Goal: Register for event/course

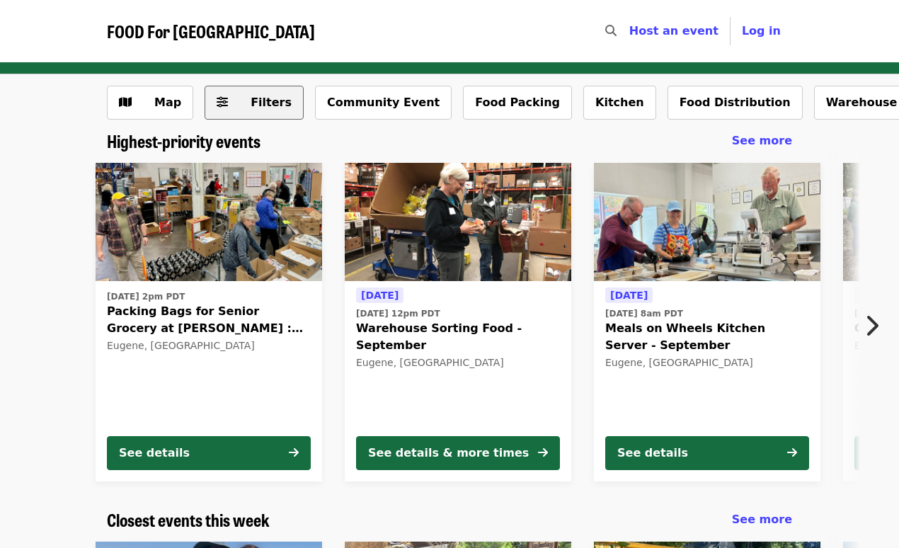
click at [222, 102] on icon "sliders-h icon" at bounding box center [222, 102] width 11 height 13
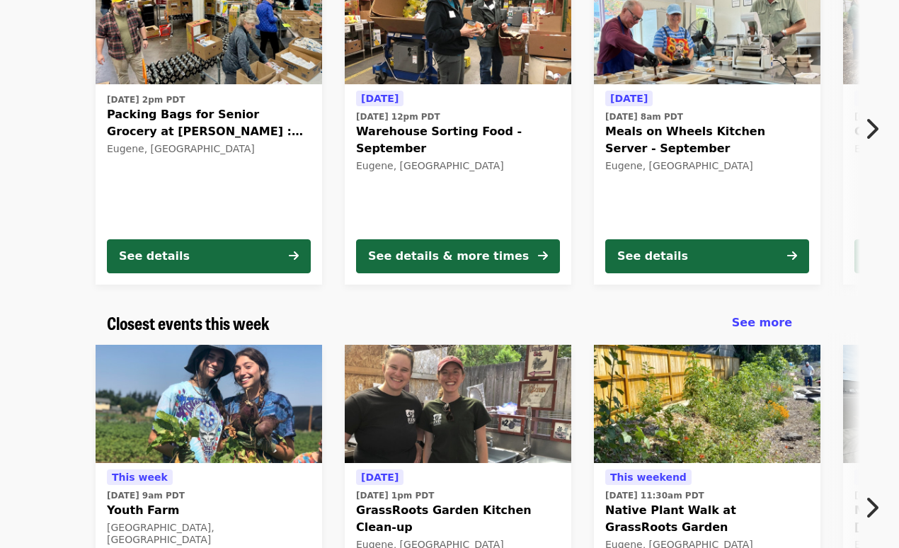
scroll to position [186, 0]
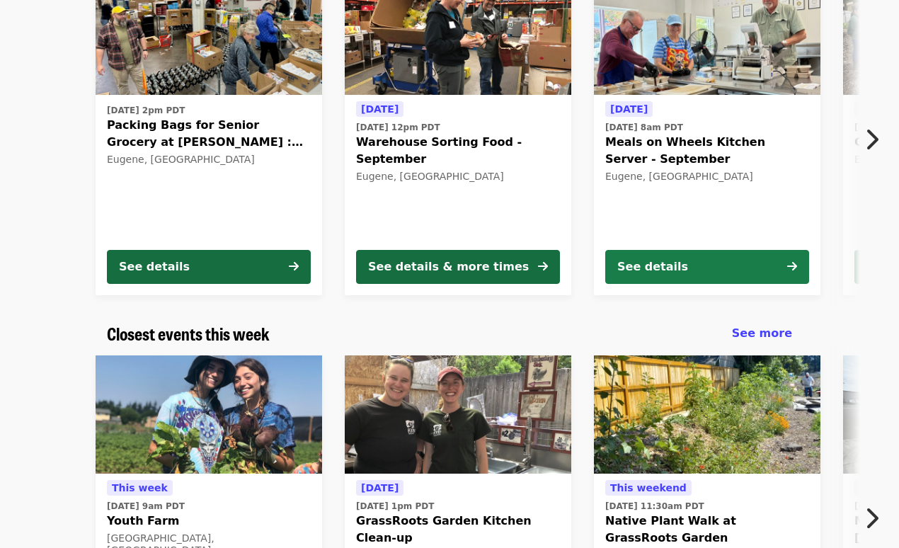
click at [653, 266] on div "See details" at bounding box center [652, 266] width 71 height 17
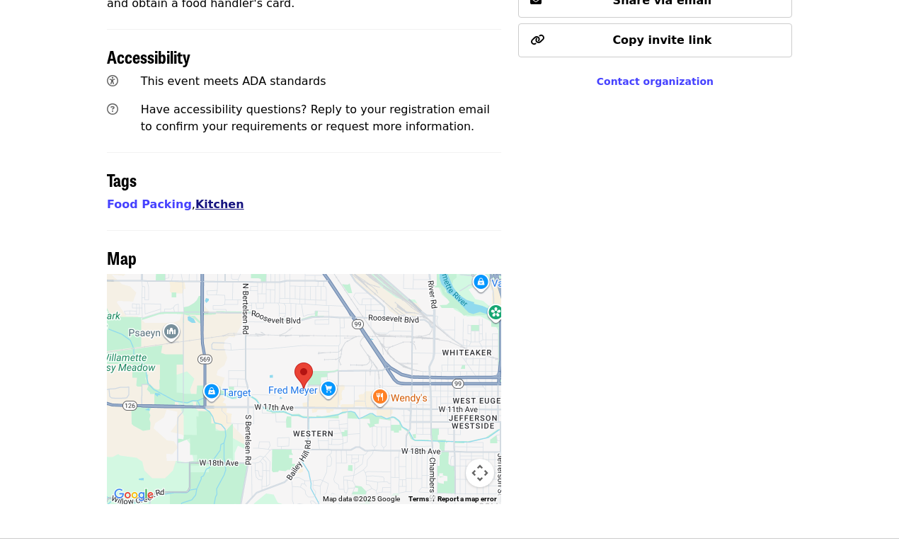
scroll to position [753, 0]
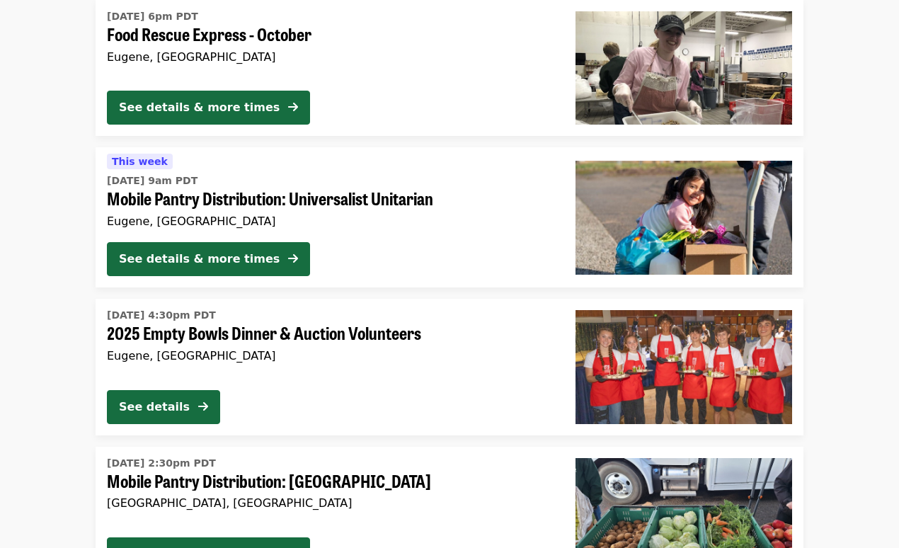
scroll to position [4320, 0]
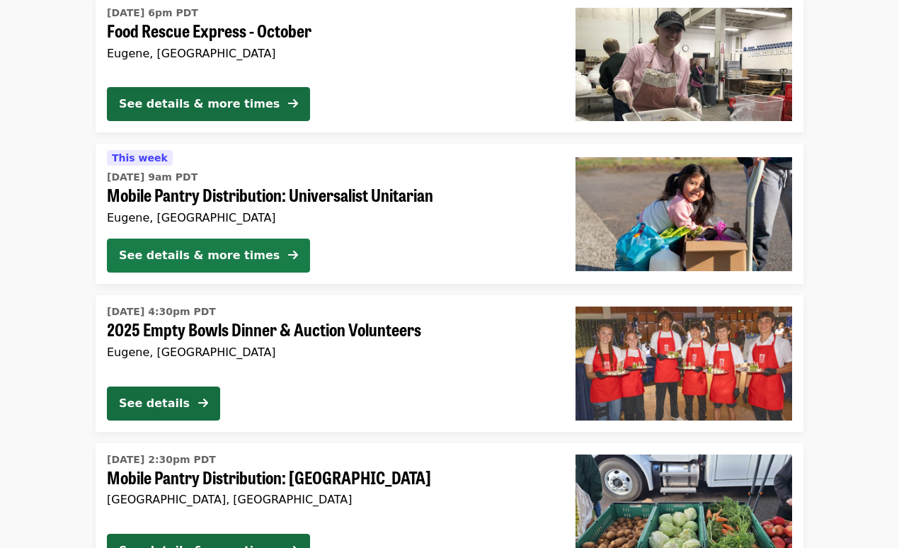
click at [288, 249] on icon "arrow-right icon" at bounding box center [293, 255] width 10 height 13
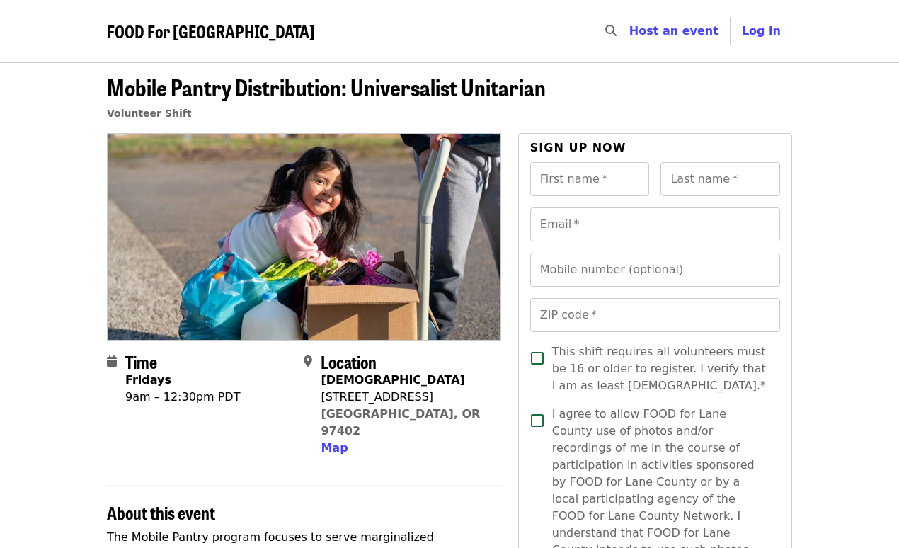
scroll to position [18, 0]
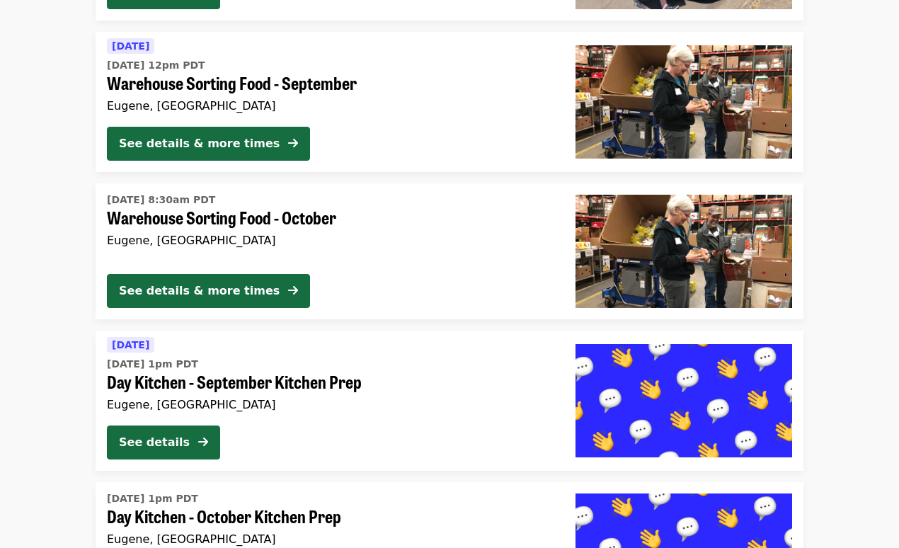
scroll to position [3537, 0]
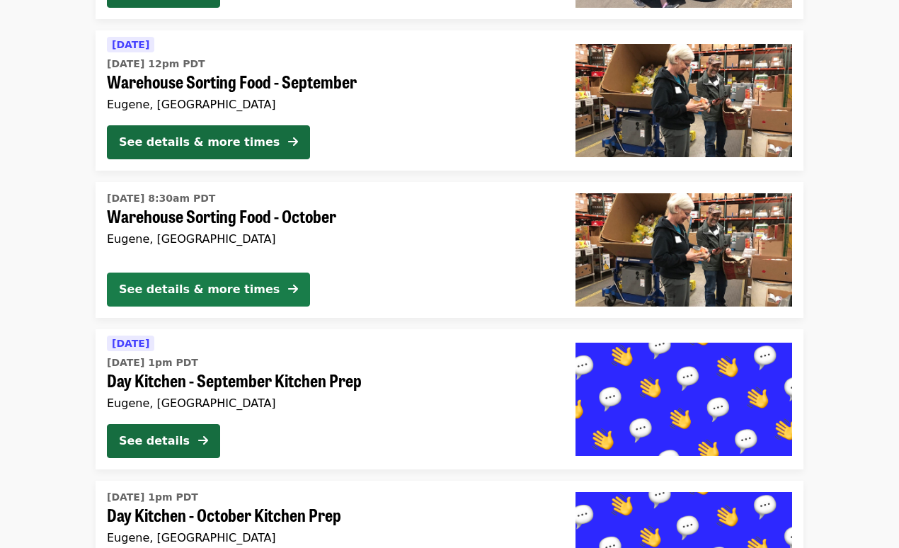
click at [171, 285] on div "See details & more times" at bounding box center [199, 289] width 161 height 17
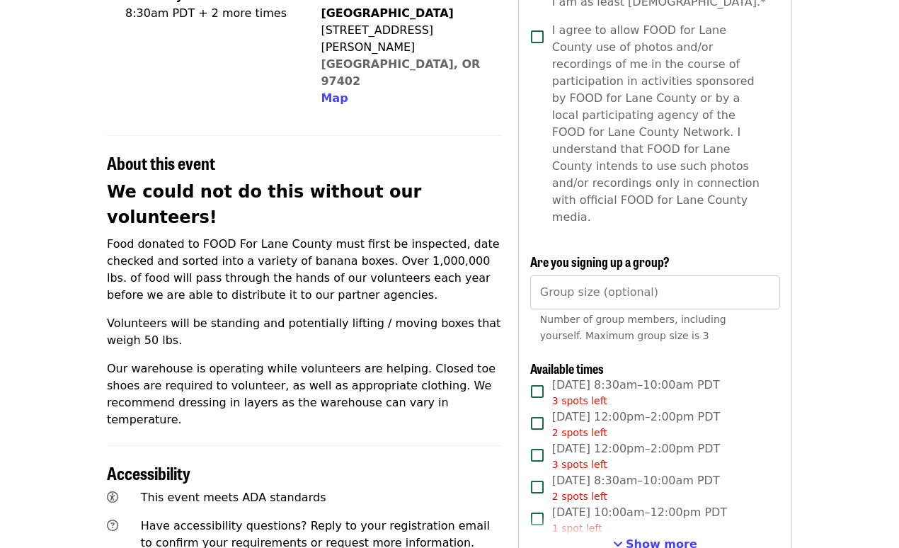
scroll to position [409, 0]
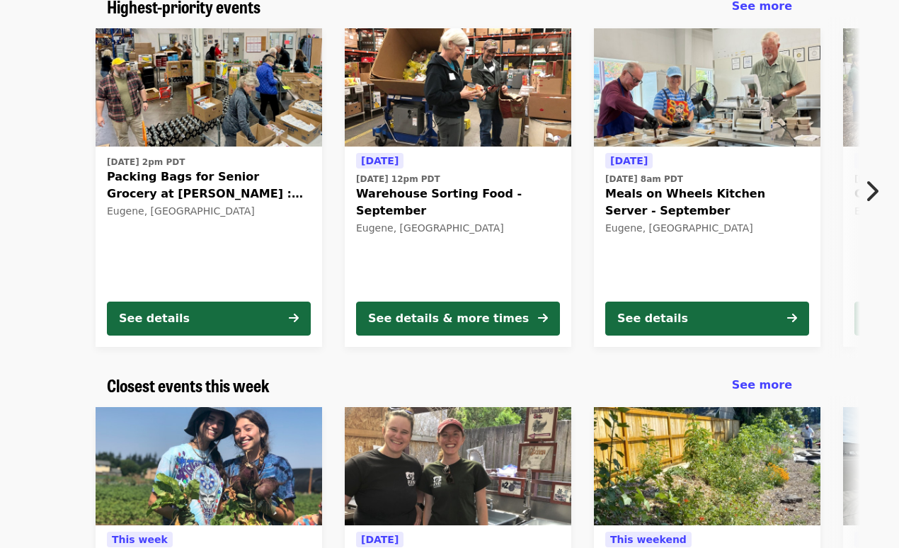
scroll to position [98, 0]
